Goal: Task Accomplishment & Management: Complete application form

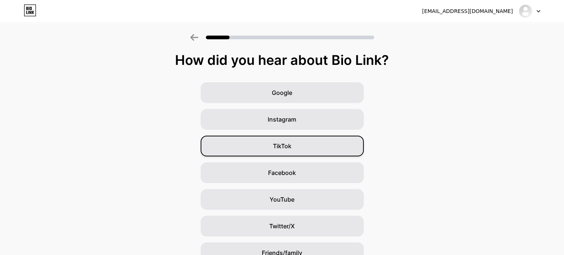
click at [310, 148] on div "TikTok" at bounding box center [282, 146] width 163 height 21
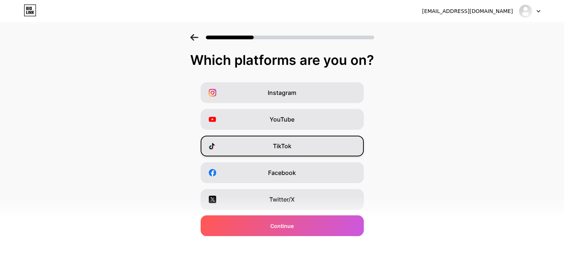
click at [305, 141] on div "TikTok" at bounding box center [282, 146] width 163 height 21
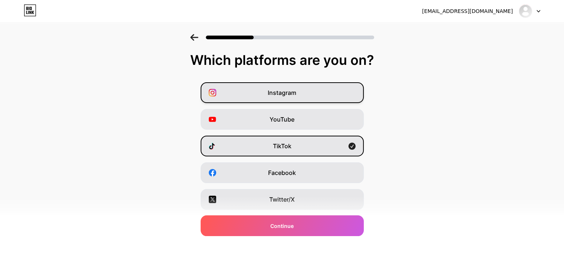
click at [291, 99] on div "Instagram" at bounding box center [282, 92] width 163 height 21
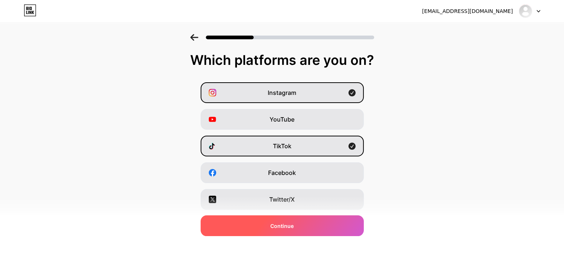
click at [332, 230] on div "Continue" at bounding box center [282, 225] width 163 height 21
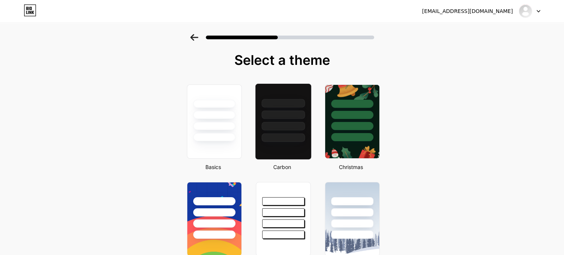
click at [286, 142] on div at bounding box center [283, 121] width 56 height 76
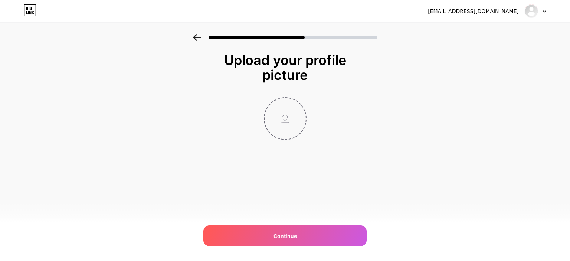
click at [295, 125] on input "file" at bounding box center [284, 118] width 41 height 41
type input "C:\fakepath\ltc bulat 1.png"
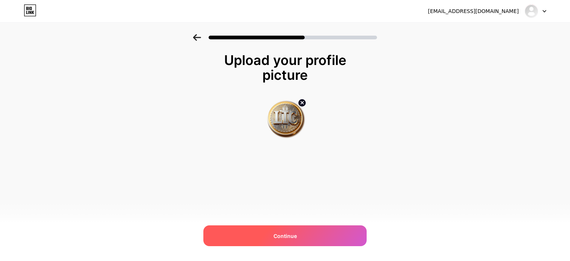
click at [320, 233] on div "Continue" at bounding box center [284, 235] width 163 height 21
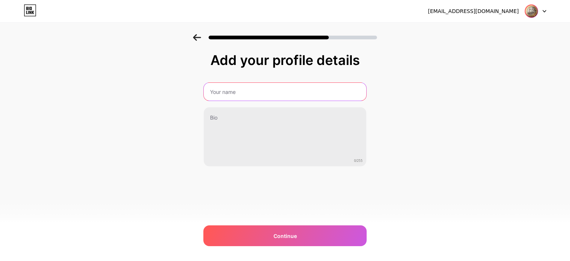
click at [299, 89] on input "text" at bounding box center [285, 92] width 162 height 18
type input "LAGA TRADER CUAN"
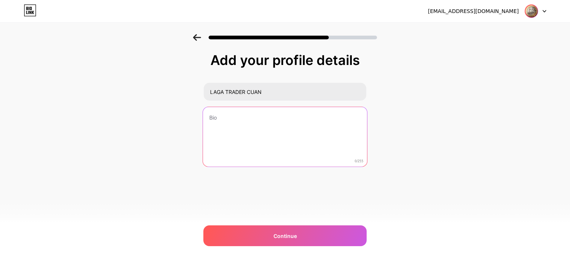
click at [301, 131] on textarea at bounding box center [285, 137] width 164 height 60
click at [281, 118] on textarea at bounding box center [285, 137] width 164 height 60
click at [247, 125] on textarea at bounding box center [285, 137] width 164 height 60
click at [259, 130] on textarea at bounding box center [285, 137] width 164 height 60
click at [298, 125] on textarea at bounding box center [285, 137] width 164 height 60
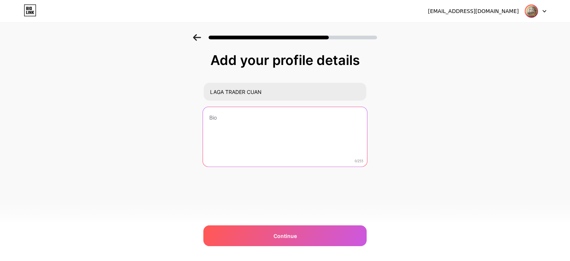
paste textarea "🚀 Trader pemula? Belajar cuan tanpa FOMO! 📘 eBook + tips trading simple 👇 Klik …"
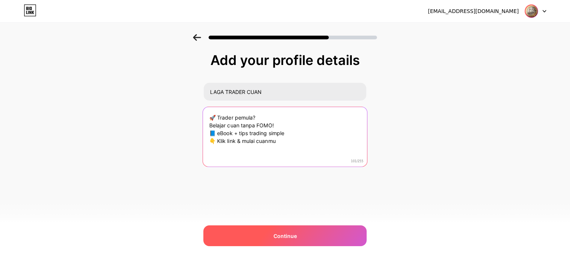
type textarea "🚀 Trader pemula? Belajar cuan tanpa FOMO! 📘 eBook + tips trading simple 👇 Klik …"
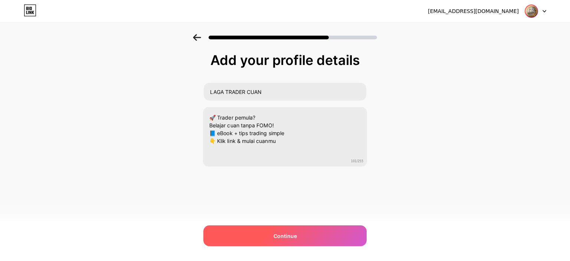
click at [313, 237] on div "Continue" at bounding box center [284, 235] width 163 height 21
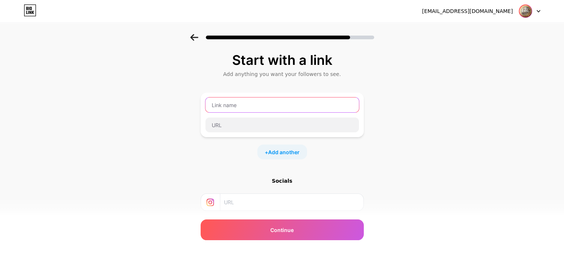
click at [278, 105] on input "text" at bounding box center [282, 105] width 154 height 15
type input "a"
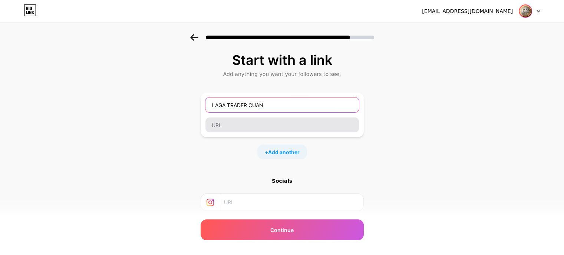
type input "LAGA TRADER CUAN"
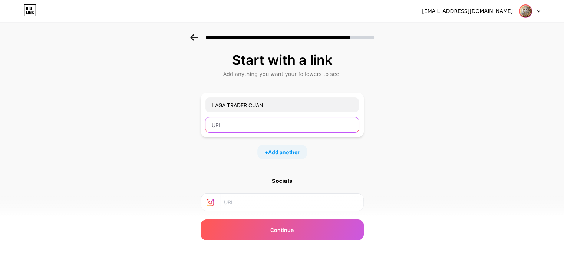
click at [286, 126] on input "text" at bounding box center [282, 125] width 154 height 15
click at [320, 127] on input "text" at bounding box center [282, 125] width 154 height 15
type input "A"
click at [164, 38] on div at bounding box center [282, 35] width 564 height 26
click at [283, 127] on input "text" at bounding box center [282, 125] width 154 height 15
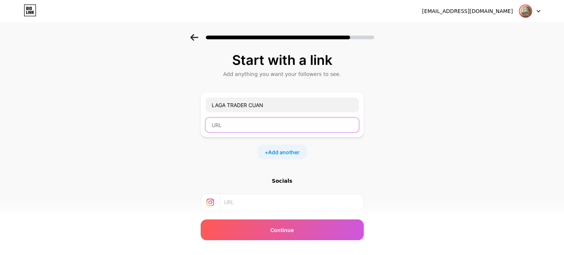
paste input "[URL][PERSON_NAME][DOMAIN_NAME]"
type input "[URL][PERSON_NAME][DOMAIN_NAME]"
click at [304, 200] on input "text" at bounding box center [291, 202] width 135 height 17
click at [169, 63] on div "Start with a link Add anything you want your followers to see. LAGA TRADER CUAN…" at bounding box center [282, 164] width 564 height 261
click at [146, 122] on div "Start with a link Add anything you want your followers to see. LAGA TRADER CUAN…" at bounding box center [282, 164] width 564 height 261
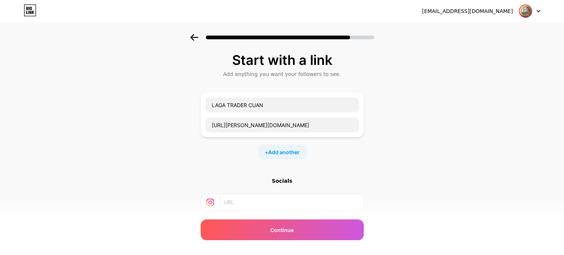
click at [291, 199] on input "text" at bounding box center [291, 202] width 135 height 17
paste input "[URL][DOMAIN_NAME]"
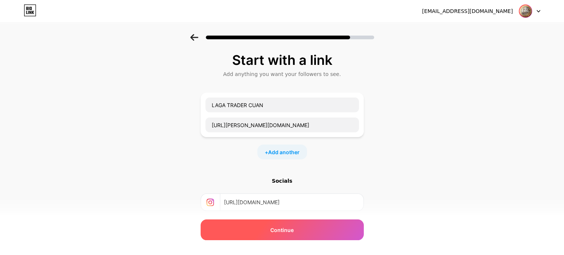
type input "[URL][DOMAIN_NAME]"
click at [303, 233] on div "Continue" at bounding box center [282, 230] width 163 height 21
click at [303, 234] on div "Continue" at bounding box center [282, 230] width 163 height 21
click at [308, 232] on div "Continue" at bounding box center [282, 230] width 163 height 21
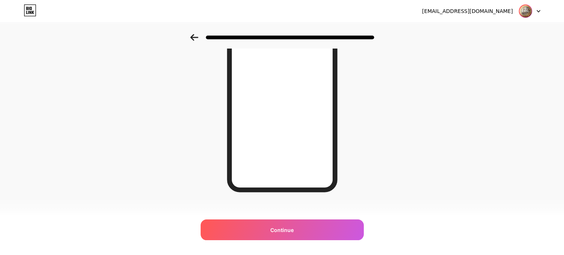
scroll to position [111, 0]
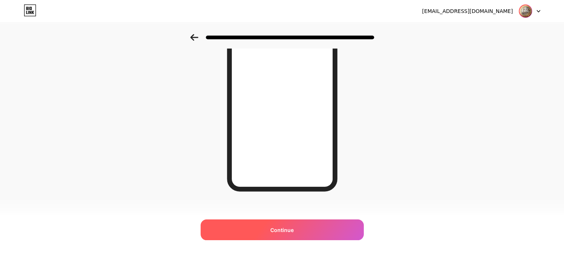
click at [313, 225] on div "Continue" at bounding box center [282, 230] width 163 height 21
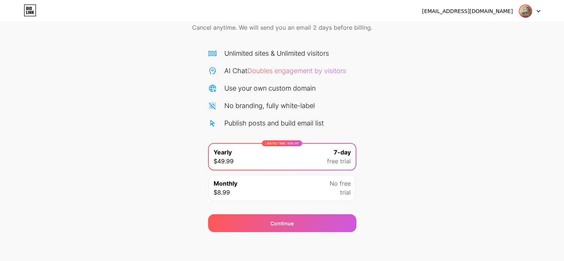
scroll to position [37, 0]
click at [537, 10] on icon at bounding box center [538, 11] width 3 height 2
click at [510, 30] on li "Logout" at bounding box center [494, 30] width 92 height 20
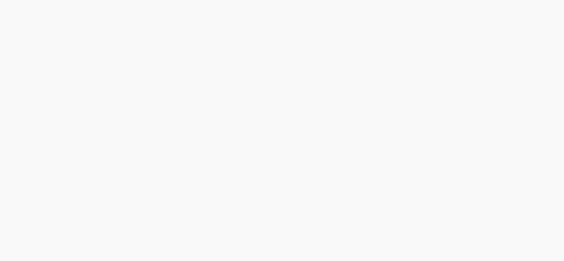
scroll to position [0, 0]
click at [465, 30] on div "Start your 7 day free trial Cancel anytime. We will send you an email 2 days be…" at bounding box center [285, 130] width 570 height 261
